Goal: Task Accomplishment & Management: Manage account settings

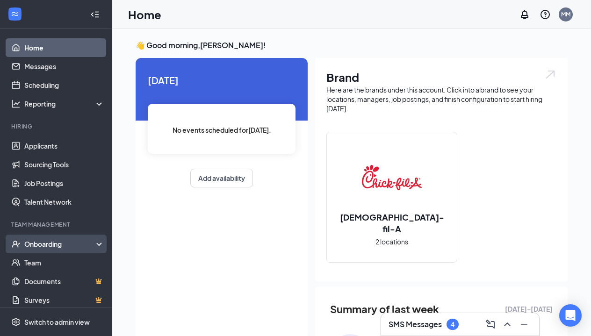
click at [82, 241] on div "Onboarding" at bounding box center [60, 243] width 72 height 9
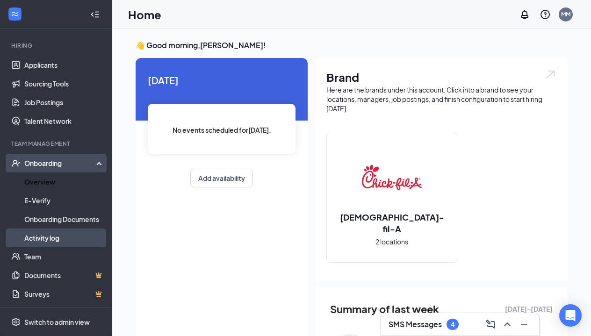
scroll to position [81, 0]
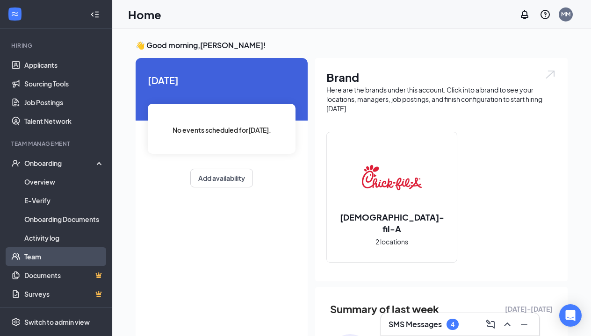
click at [78, 250] on link "Team" at bounding box center [64, 256] width 80 height 19
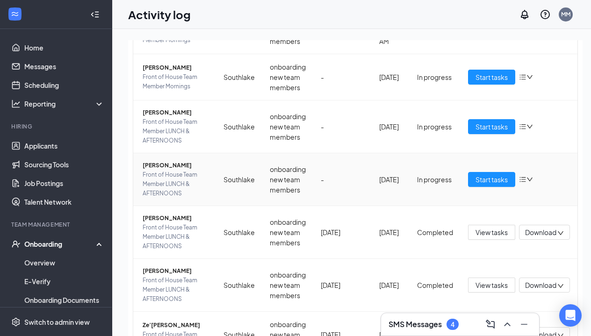
scroll to position [118, 0]
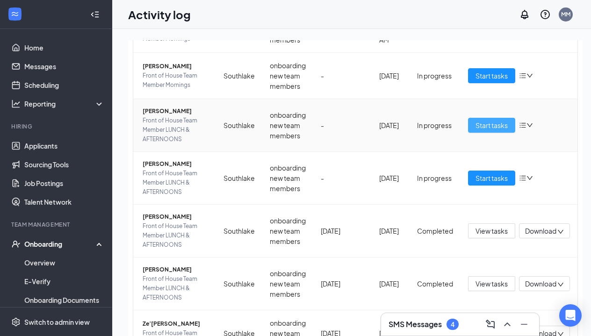
click at [478, 129] on span "Start tasks" at bounding box center [491, 125] width 32 height 10
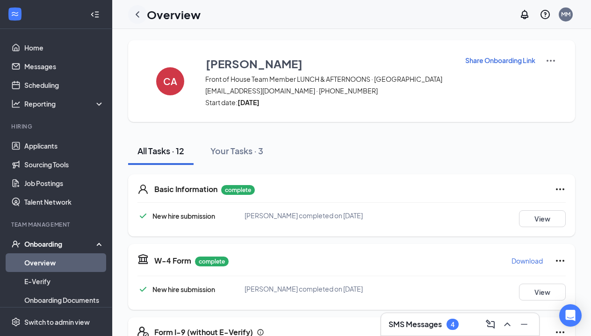
click at [141, 15] on icon "ChevronLeft" at bounding box center [137, 14] width 11 height 11
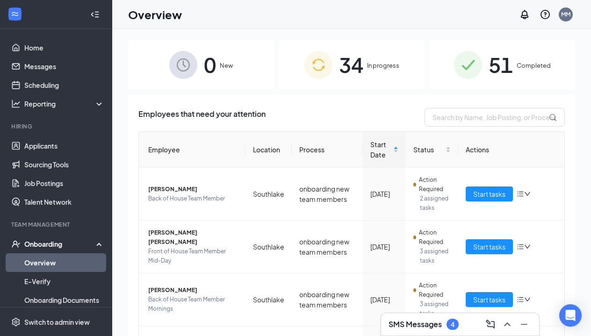
click at [78, 244] on div "Onboarding" at bounding box center [60, 243] width 72 height 9
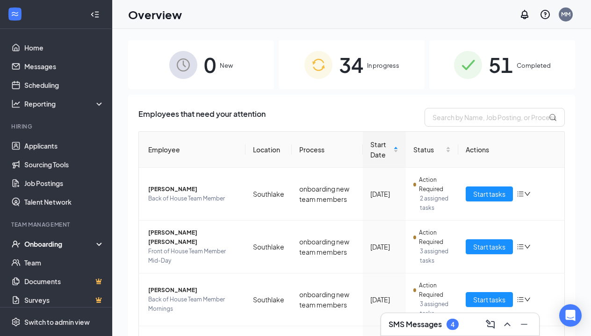
click at [78, 244] on div "Onboarding" at bounding box center [60, 243] width 72 height 9
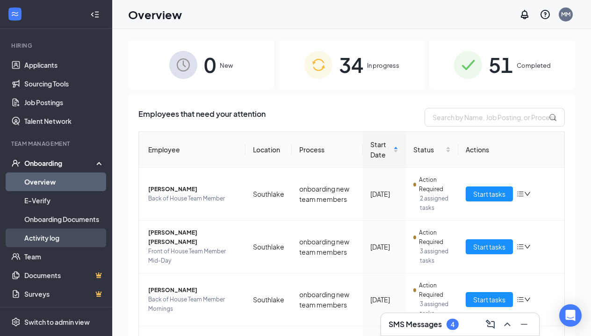
scroll to position [81, 0]
click at [69, 231] on link "Activity log" at bounding box center [64, 237] width 80 height 19
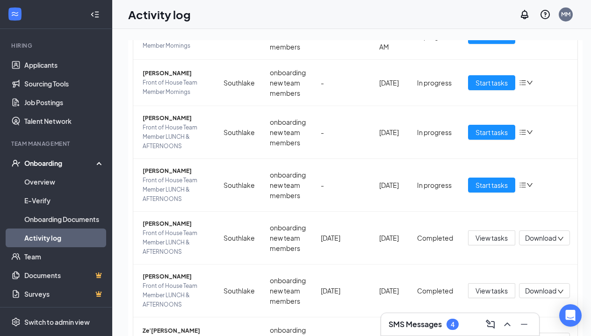
scroll to position [118, 0]
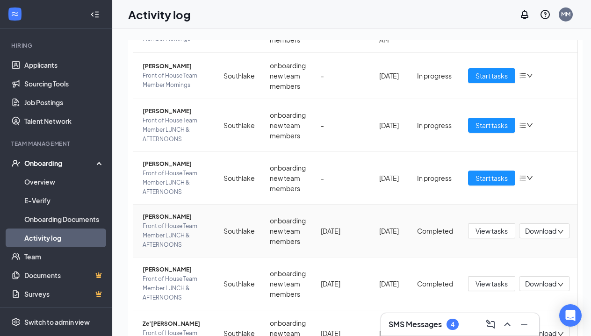
click at [163, 218] on span "Faith R Scott" at bounding box center [176, 216] width 66 height 9
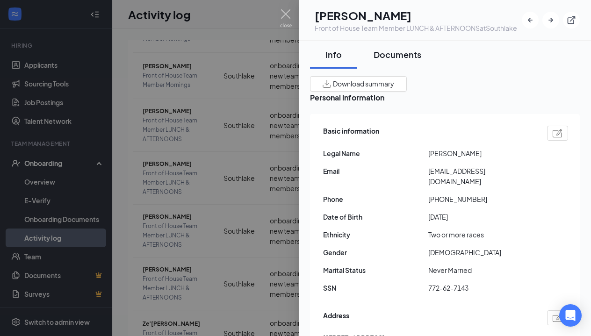
click at [380, 60] on div "Documents" at bounding box center [397, 55] width 48 height 12
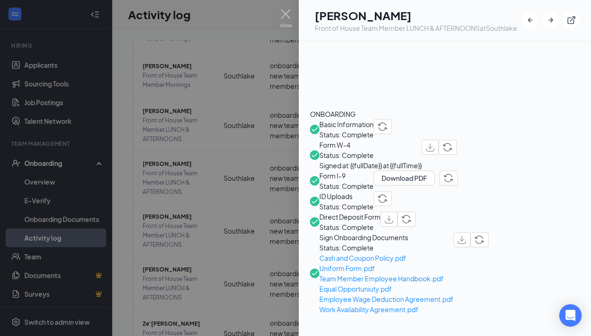
scroll to position [345, 0]
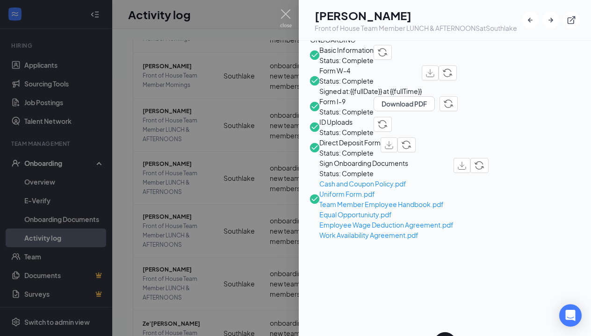
click at [136, 188] on div at bounding box center [295, 168] width 591 height 336
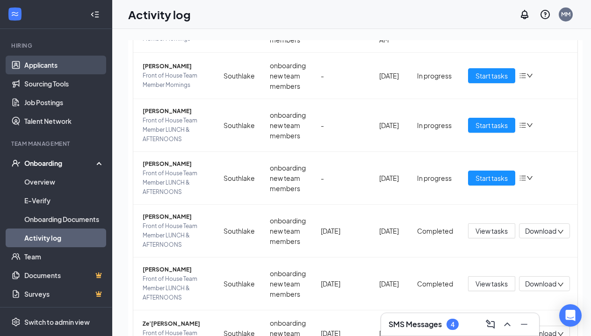
click at [62, 57] on link "Applicants" at bounding box center [64, 65] width 80 height 19
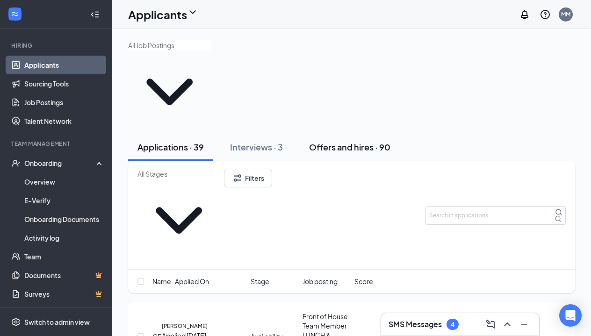
click at [350, 133] on button "Offers and hires · 90" at bounding box center [350, 147] width 100 height 28
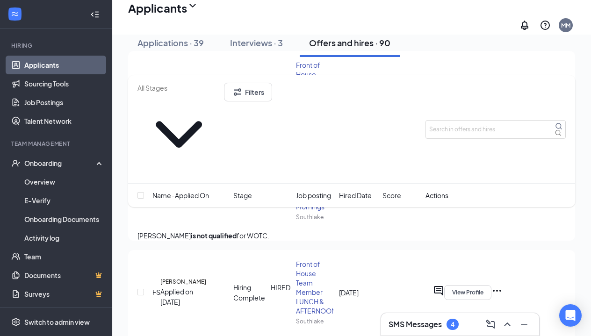
scroll to position [201, 0]
click at [178, 277] on h5 "Faith Scott" at bounding box center [183, 281] width 46 height 8
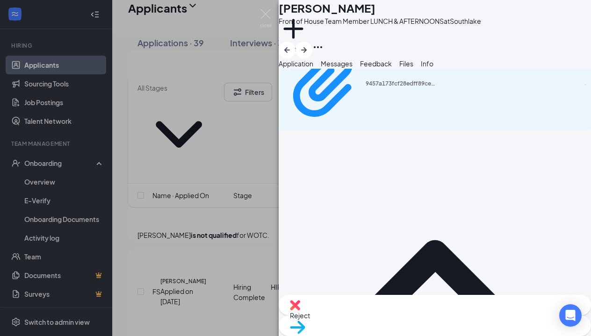
scroll to position [927, 0]
